Goal: Check status: Check status

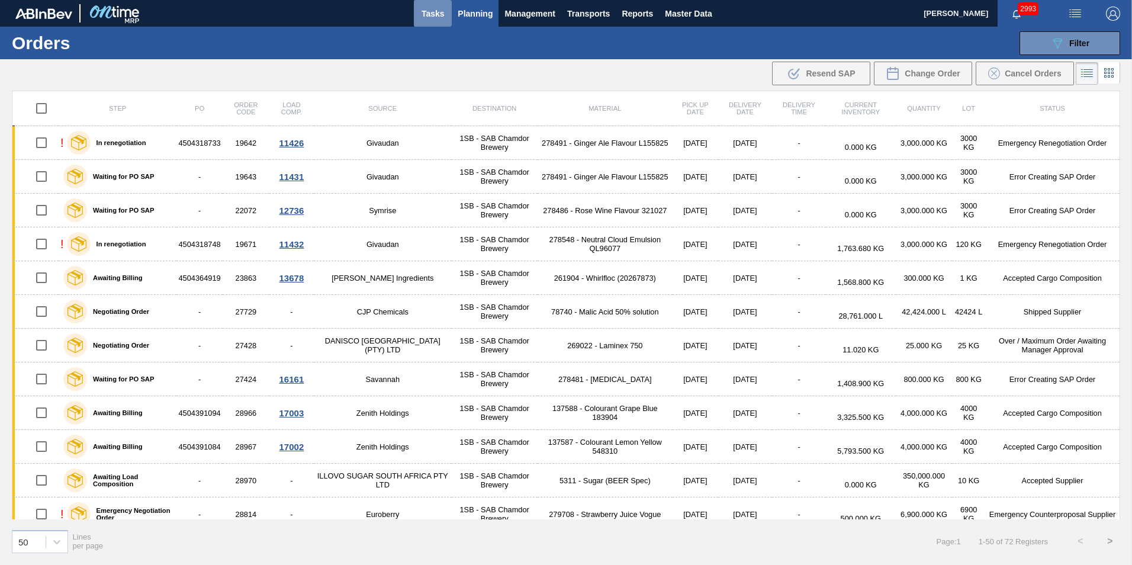
click at [438, 9] on span "Tasks" at bounding box center [433, 14] width 26 height 14
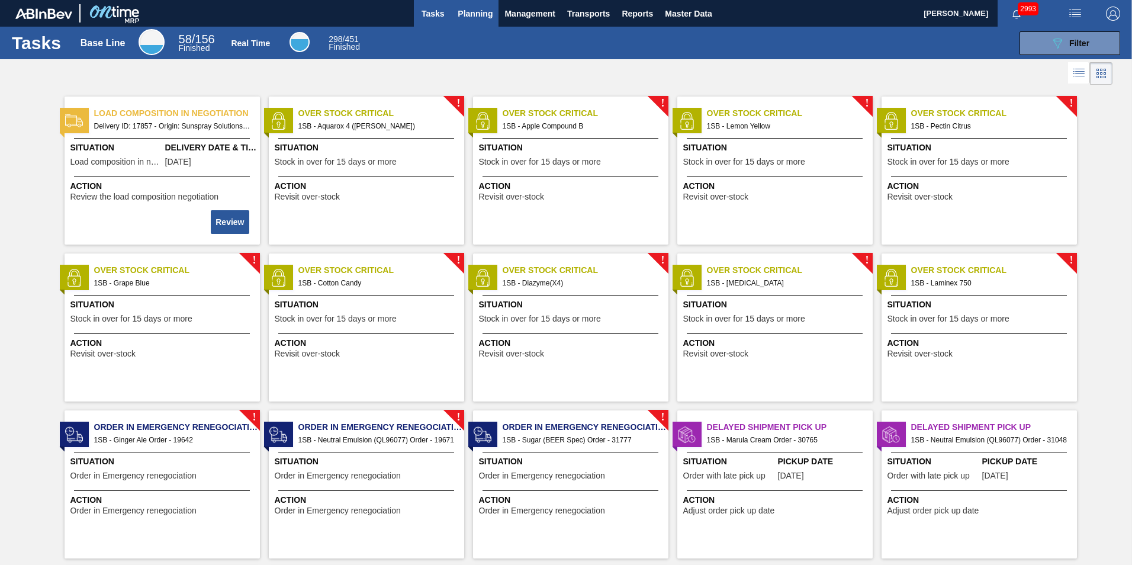
click at [468, 1] on button "Planning" at bounding box center [475, 13] width 47 height 27
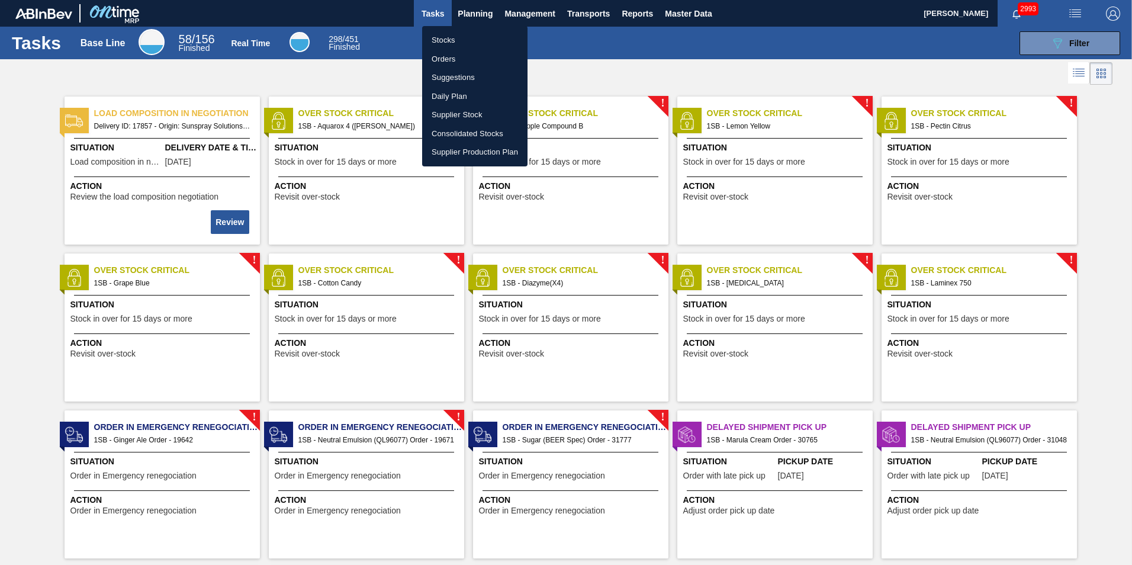
click at [449, 57] on li "Orders" at bounding box center [474, 59] width 105 height 19
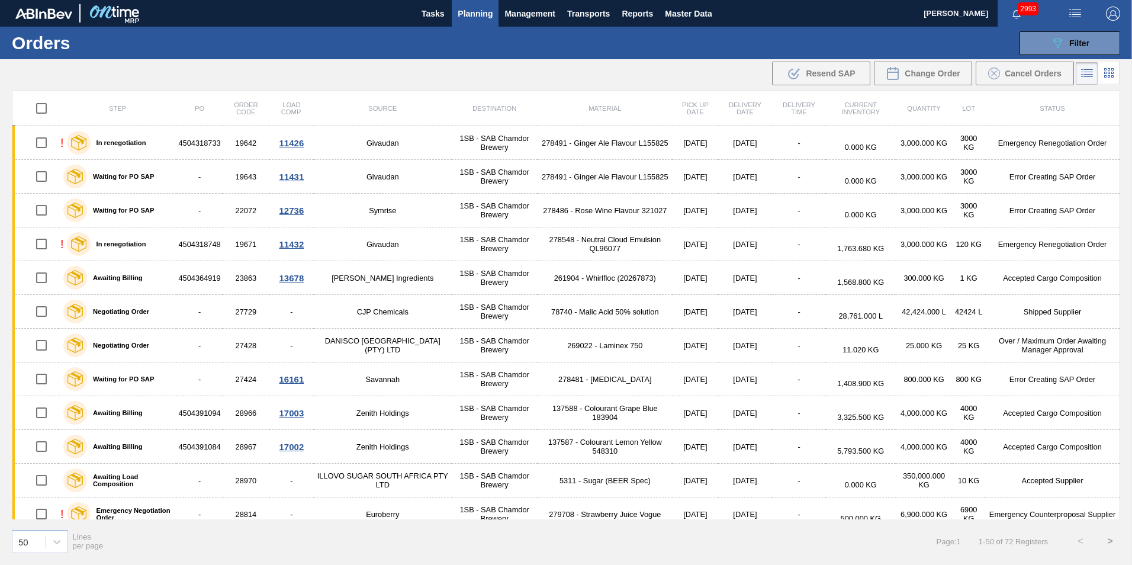
click at [1087, 69] on icon at bounding box center [1087, 73] width 14 height 14
click at [1107, 73] on icon at bounding box center [1105, 73] width 2 height 2
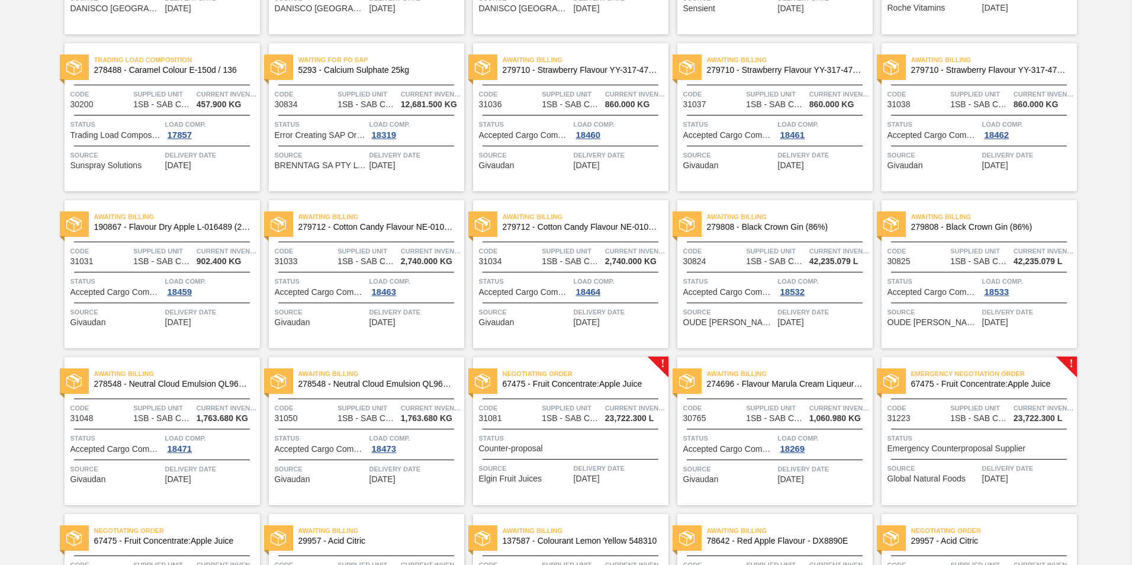
scroll to position [721, 0]
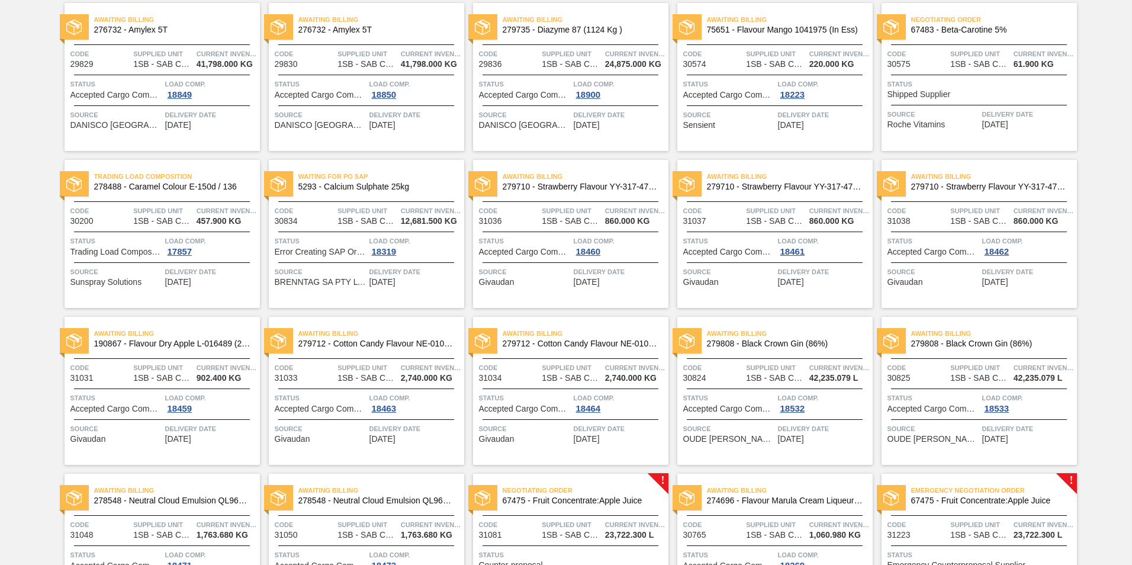
click at [371, 185] on span "5293 - Calcium Sulphate 25kg" at bounding box center [376, 186] width 156 height 9
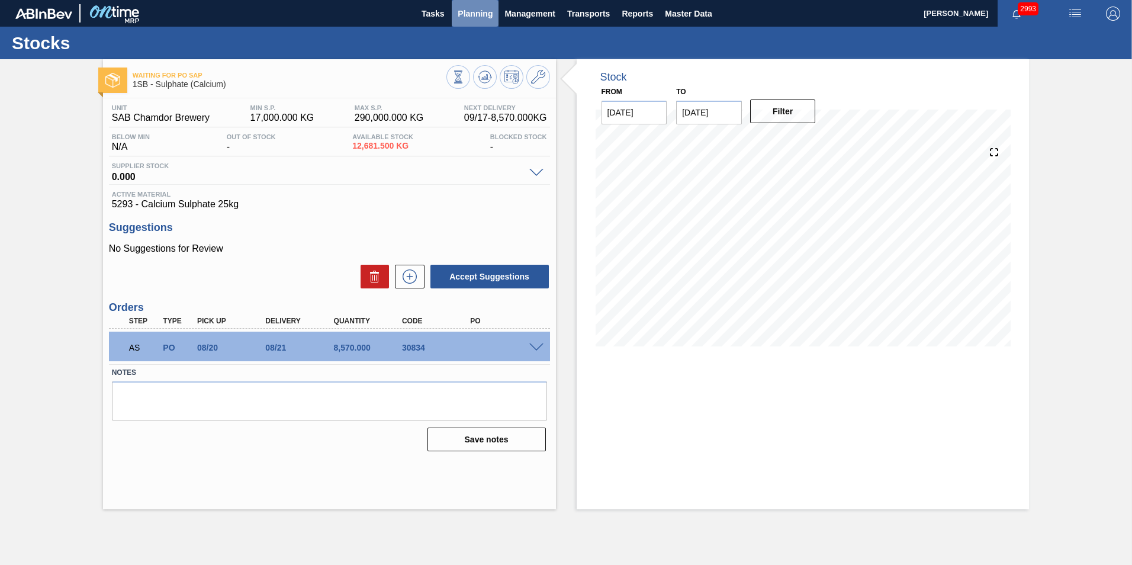
click at [468, 17] on span "Planning" at bounding box center [475, 14] width 35 height 14
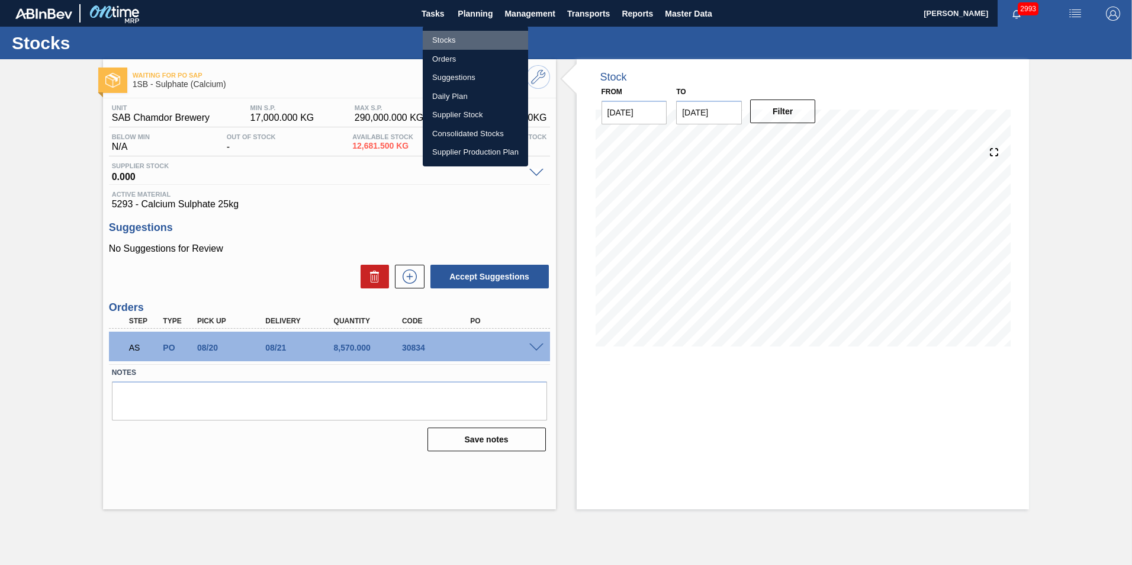
click at [452, 38] on li "Stocks" at bounding box center [475, 40] width 105 height 19
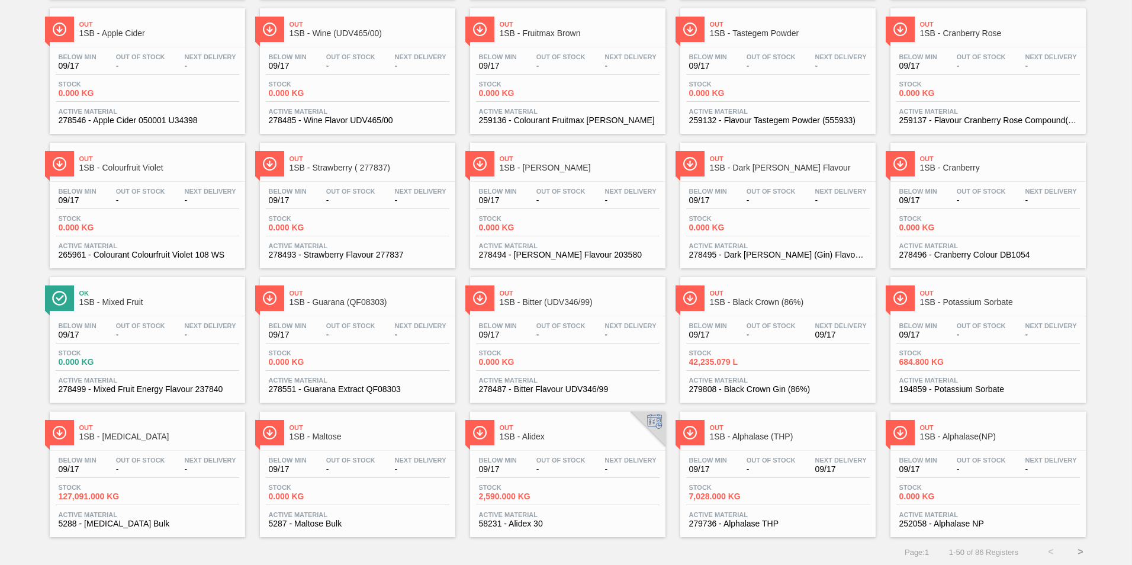
scroll to position [896, 0]
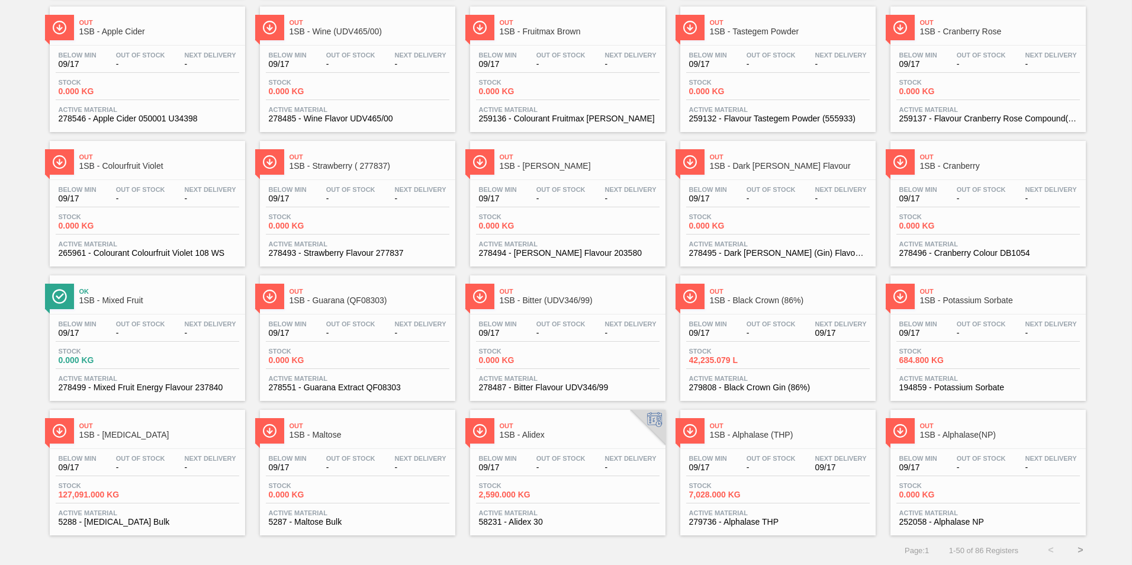
click at [1077, 549] on button ">" at bounding box center [1081, 550] width 30 height 30
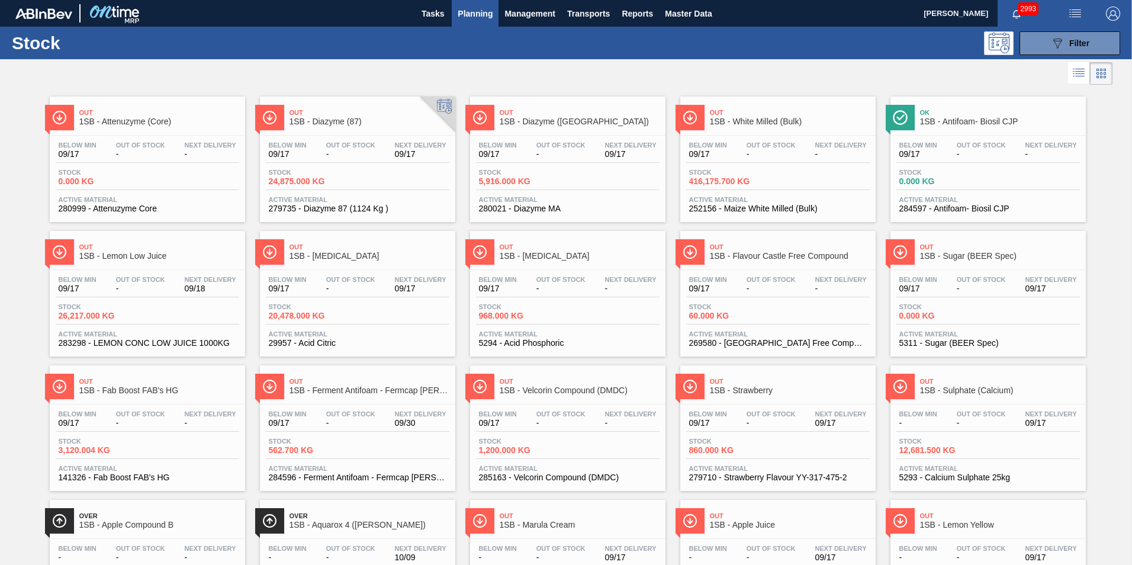
scroll to position [59, 0]
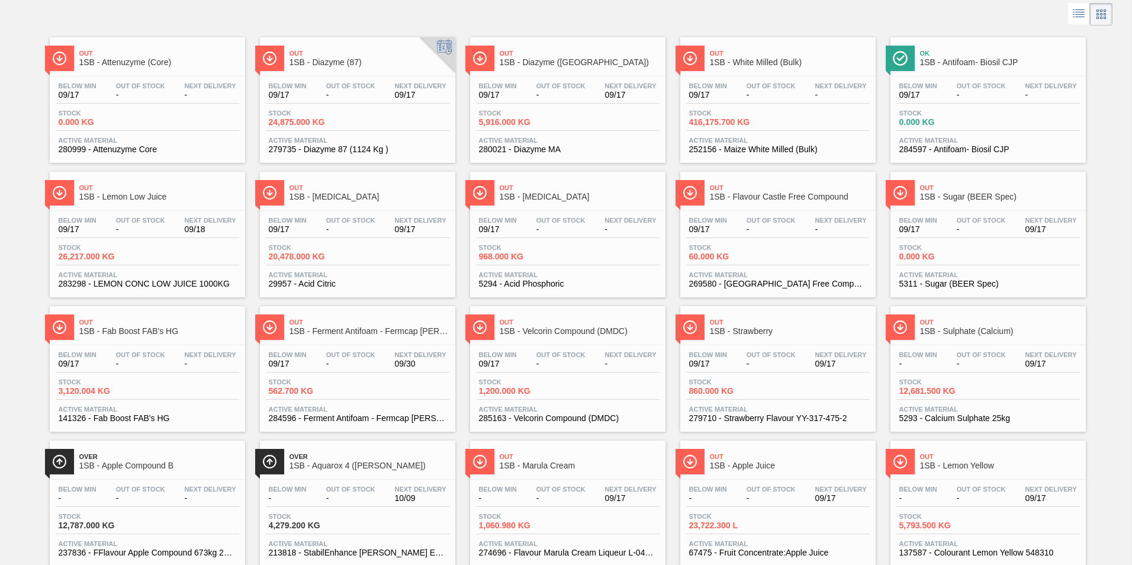
click at [109, 220] on div "Below Min 09/17 Out Of Stock - Next Delivery 09/18" at bounding box center [148, 227] width 184 height 21
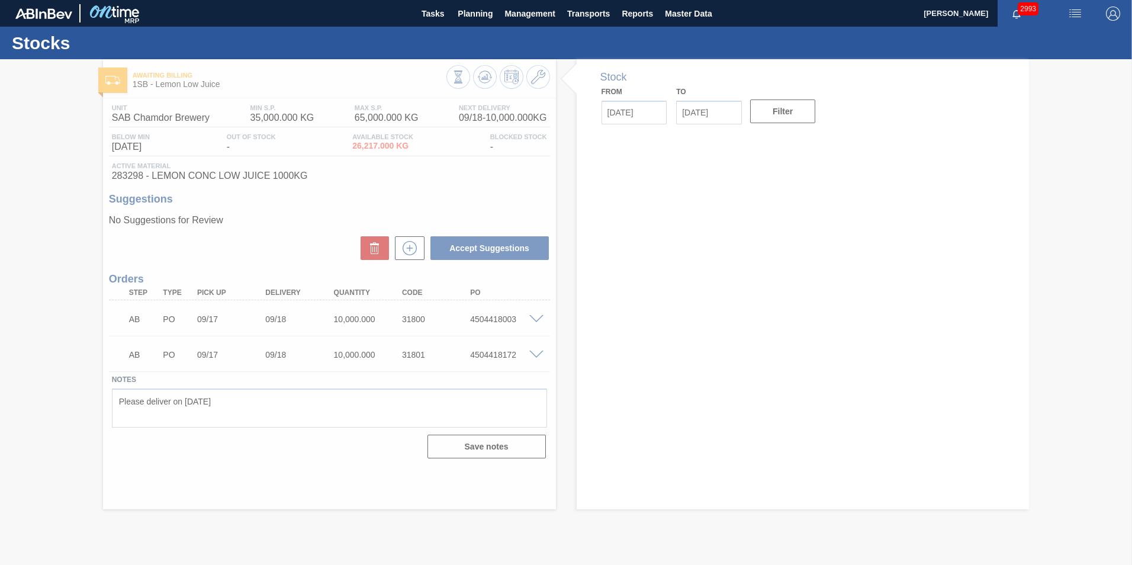
type input "[DATE]"
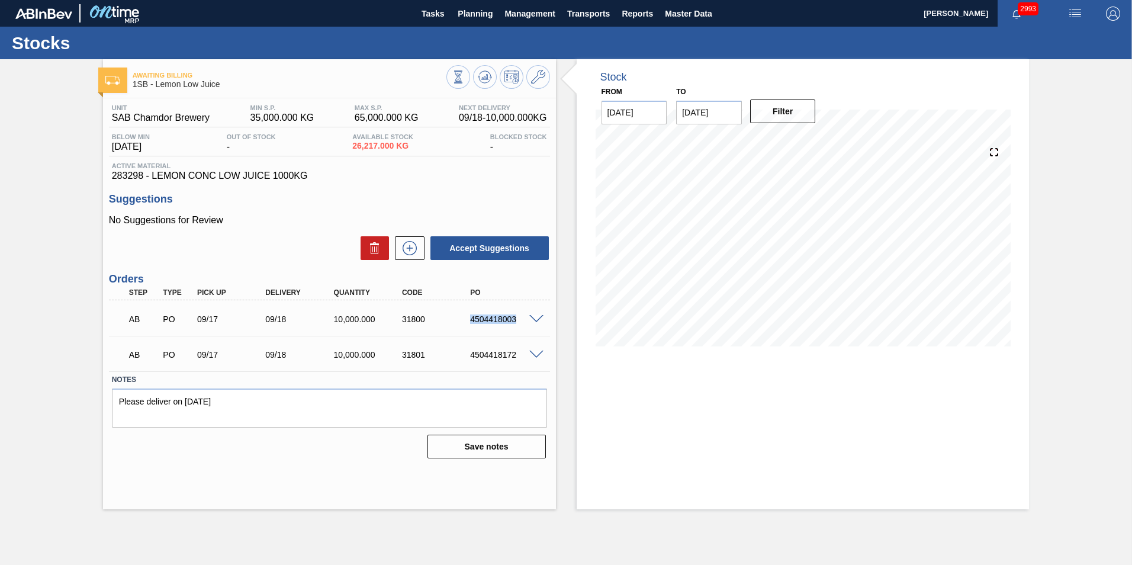
drag, startPoint x: 471, startPoint y: 318, endPoint x: 529, endPoint y: 320, distance: 58.1
click at [529, 320] on div "AB PO 09/17 09/18 10,000.000 31800 4504418003" at bounding box center [329, 318] width 441 height 30
copy div "4504418003"
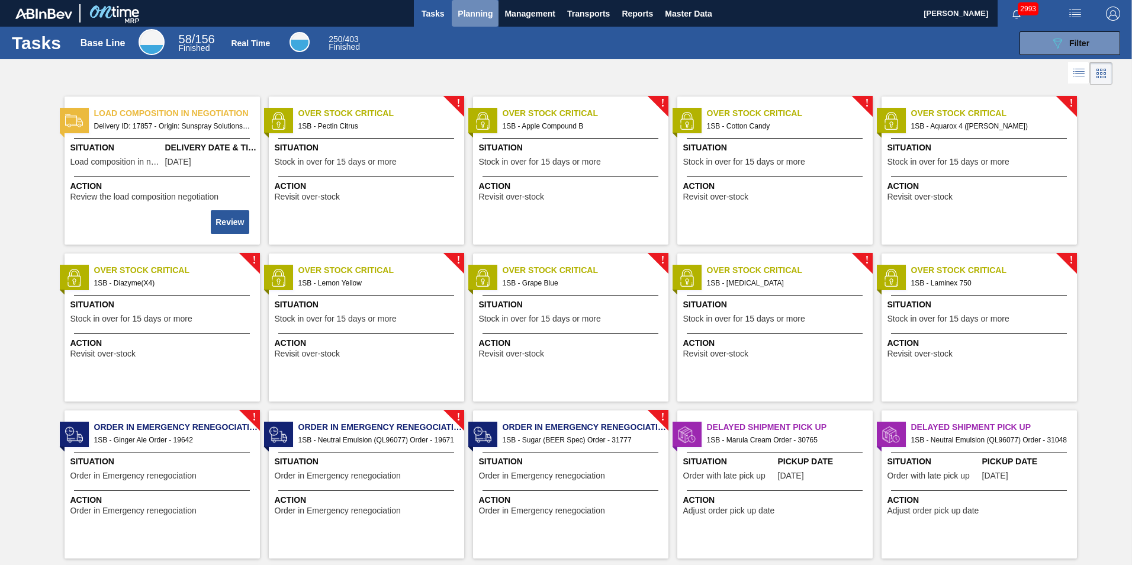
click at [476, 8] on span "Planning" at bounding box center [475, 14] width 35 height 14
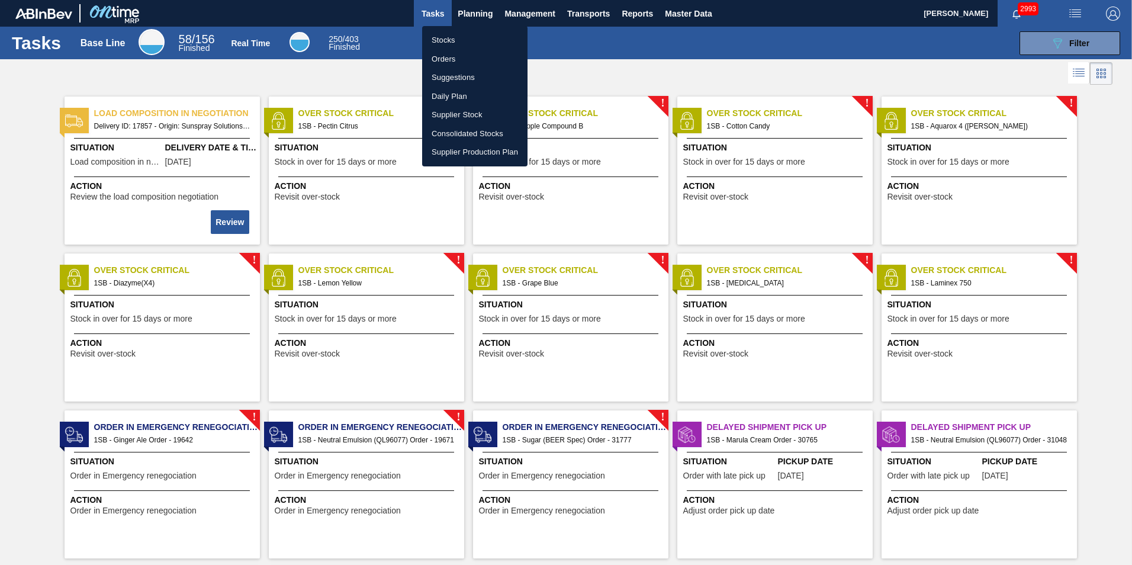
click at [451, 59] on li "Orders" at bounding box center [474, 59] width 105 height 19
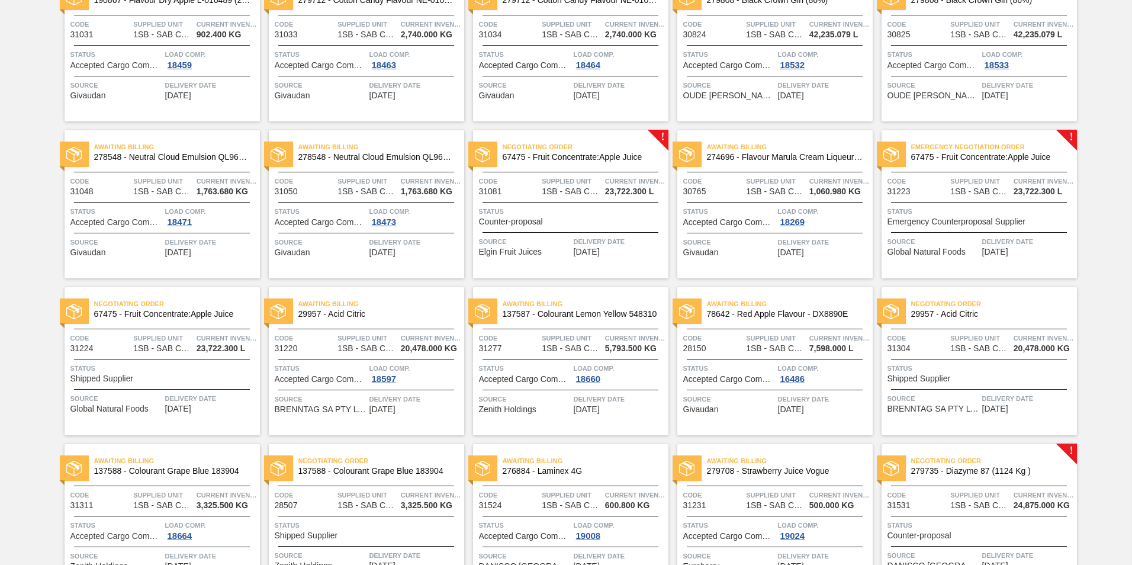
scroll to position [1136, 0]
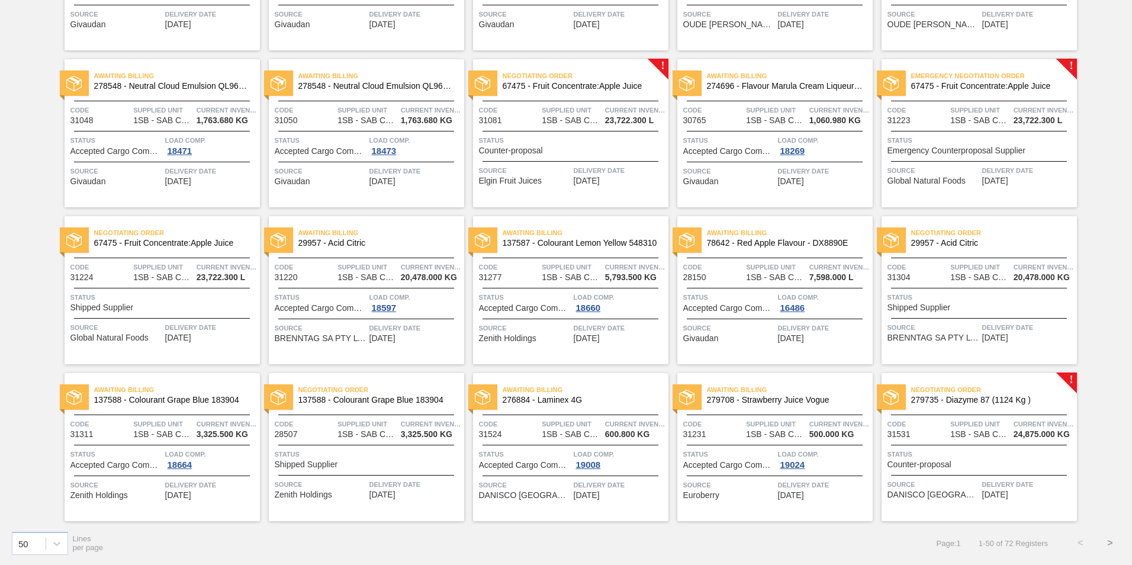
click at [1107, 540] on button ">" at bounding box center [1111, 543] width 30 height 30
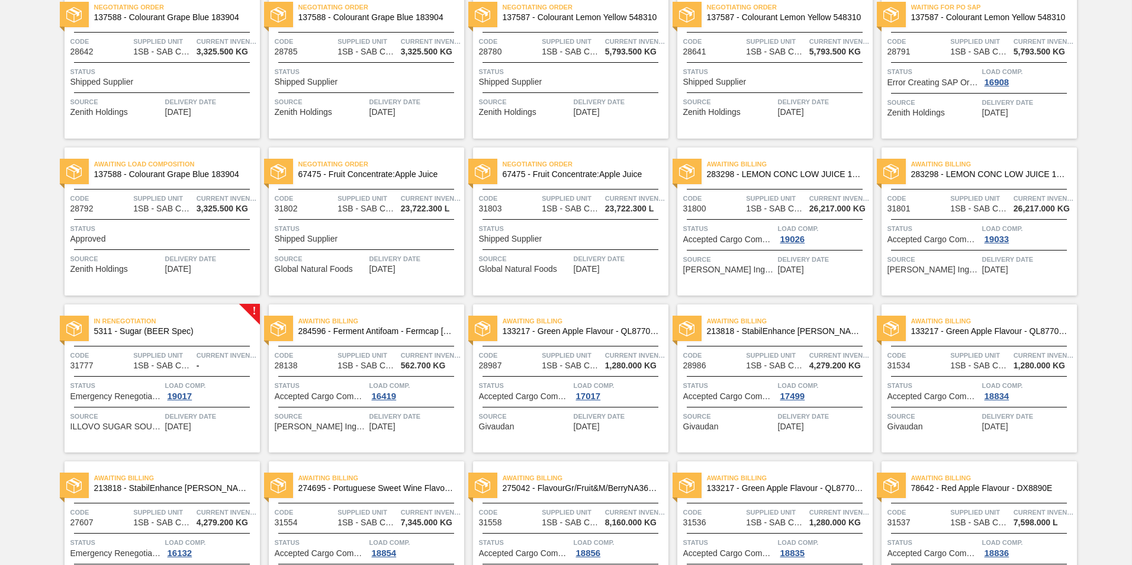
scroll to position [0, 0]
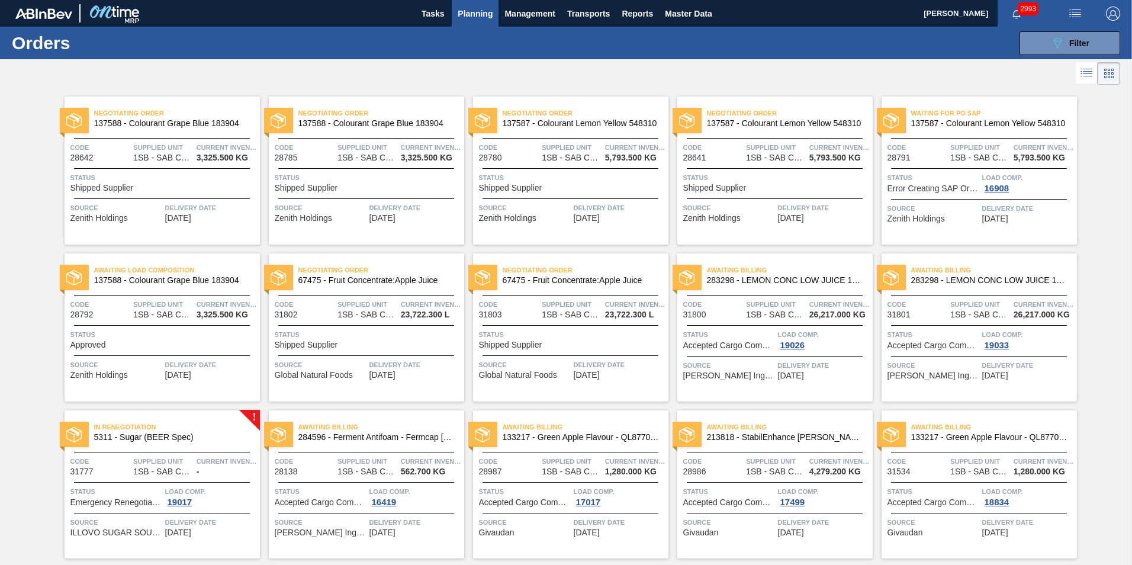
click at [934, 265] on span "Awaiting Billing" at bounding box center [994, 270] width 166 height 12
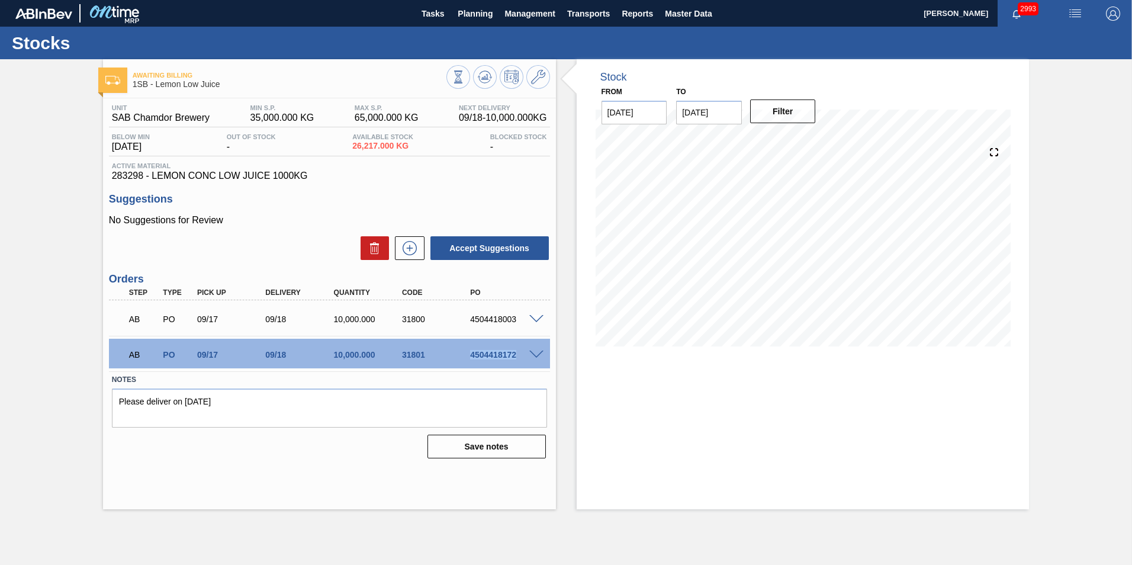
drag, startPoint x: 471, startPoint y: 352, endPoint x: 522, endPoint y: 359, distance: 50.8
click at [522, 359] on div "AB PO 09/17 09/18 10,000.000 31801 4504418172" at bounding box center [326, 354] width 410 height 24
copy div "4504418172"
